Goal: Information Seeking & Learning: Learn about a topic

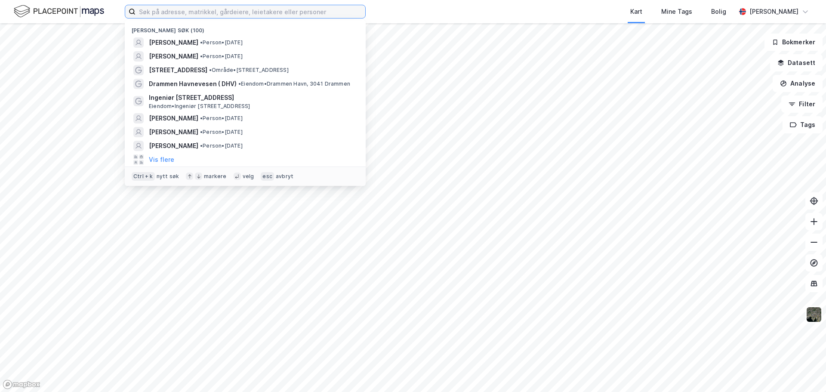
click at [234, 15] on input at bounding box center [251, 11] width 230 height 13
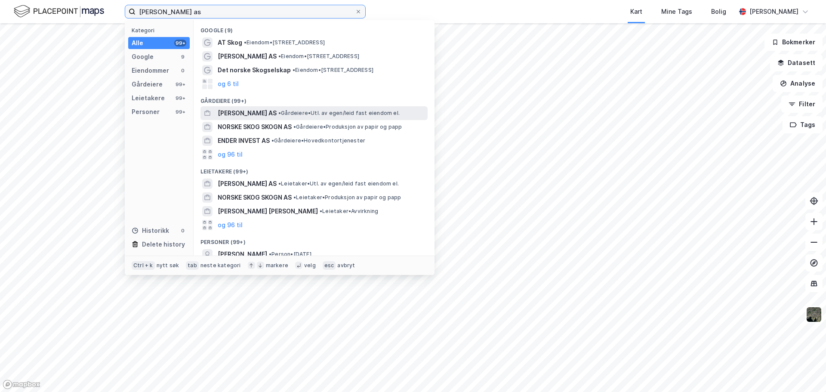
type input "[PERSON_NAME] as"
click at [248, 114] on span "[PERSON_NAME] AS" at bounding box center [247, 113] width 59 height 10
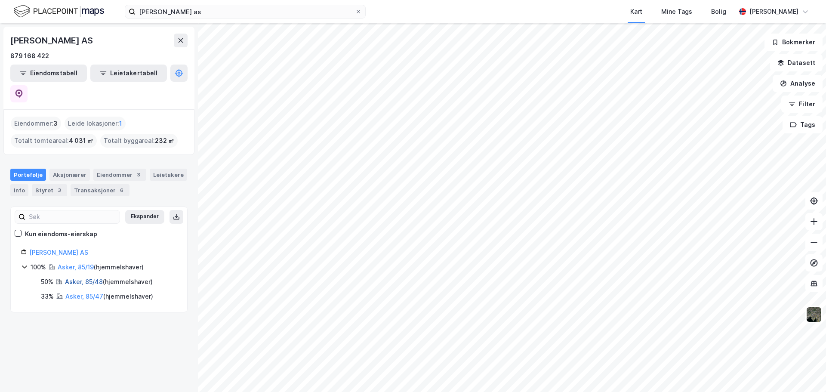
click at [75, 278] on link "Asker, 85/48" at bounding box center [84, 281] width 38 height 7
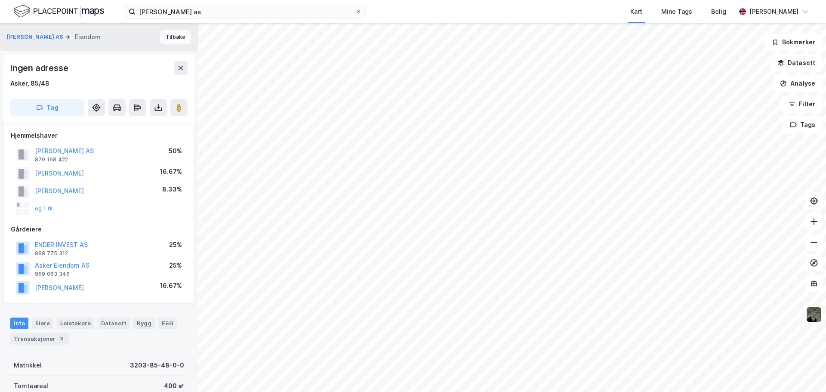
click at [167, 41] on button "Tilbake" at bounding box center [175, 37] width 31 height 14
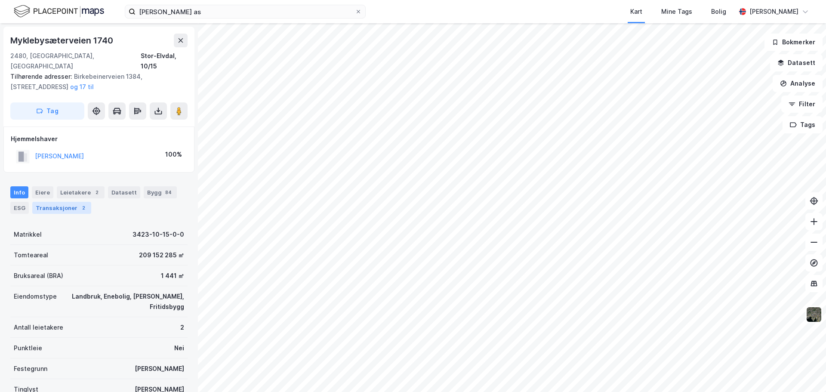
click at [77, 202] on div "Transaksjoner 2" at bounding box center [61, 208] width 59 height 12
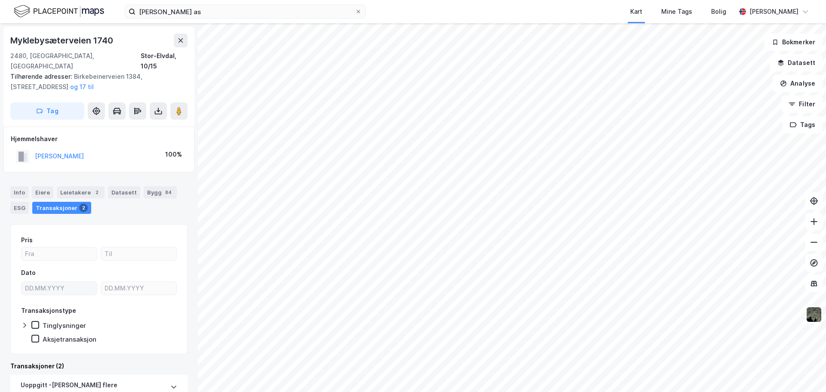
scroll to position [183, 0]
